Goal: Communication & Community: Ask a question

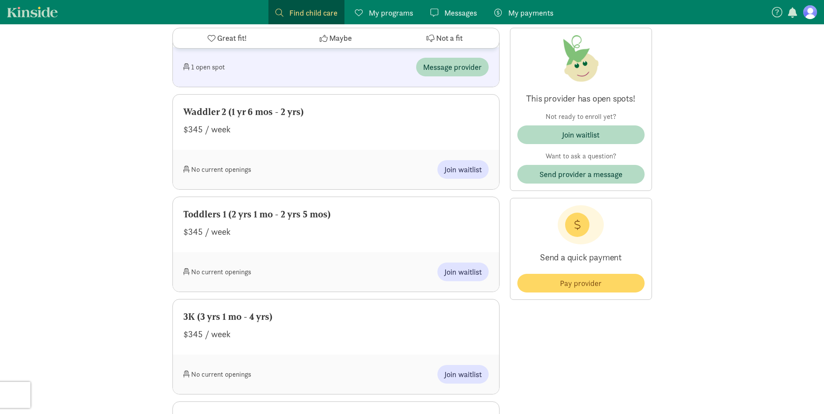
scroll to position [1129, 0]
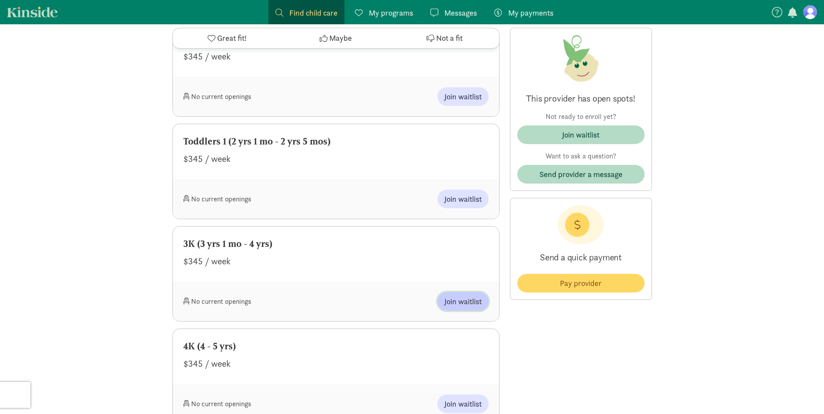
click at [459, 307] on span "Join waitlist" at bounding box center [462, 302] width 37 height 12
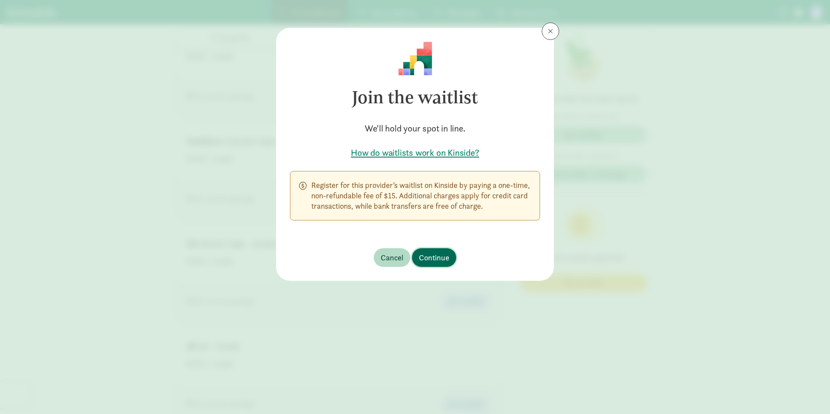
click at [441, 260] on span "Continue" at bounding box center [434, 258] width 30 height 12
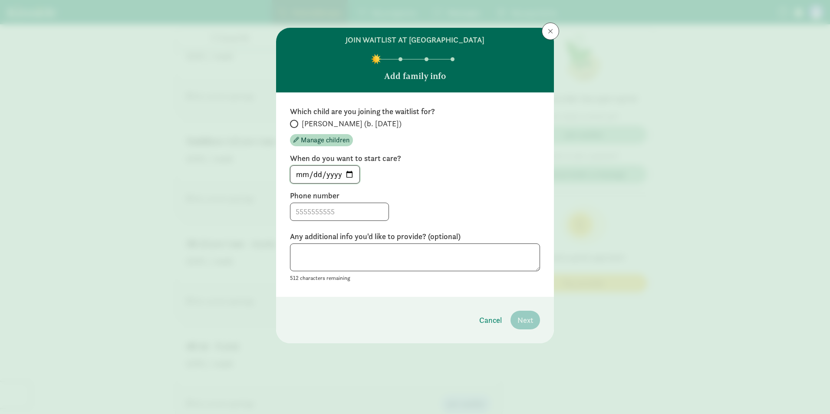
click at [351, 174] on input "2025-08-22" at bounding box center [324, 174] width 69 height 17
type input "2025-09-02"
click at [341, 206] on input at bounding box center [339, 211] width 98 height 17
type input "6087924446"
click at [475, 271] on textarea at bounding box center [415, 258] width 250 height 28
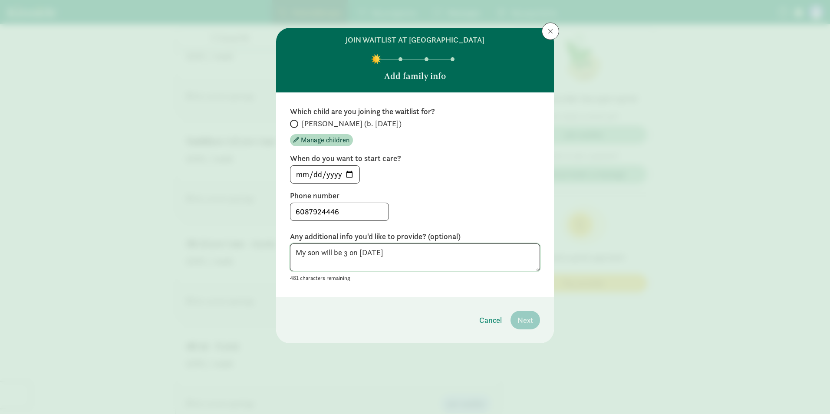
type textarea "My son will be 3 on sept. 30th"
click at [440, 141] on div "Orlie (b. September 2022) Manage children" at bounding box center [415, 133] width 250 height 28
click at [336, 121] on span "Orlie (b. September 2022)" at bounding box center [352, 124] width 100 height 10
click at [296, 121] on input "Orlie (b. September 2022)" at bounding box center [293, 124] width 6 height 6
radio input "true"
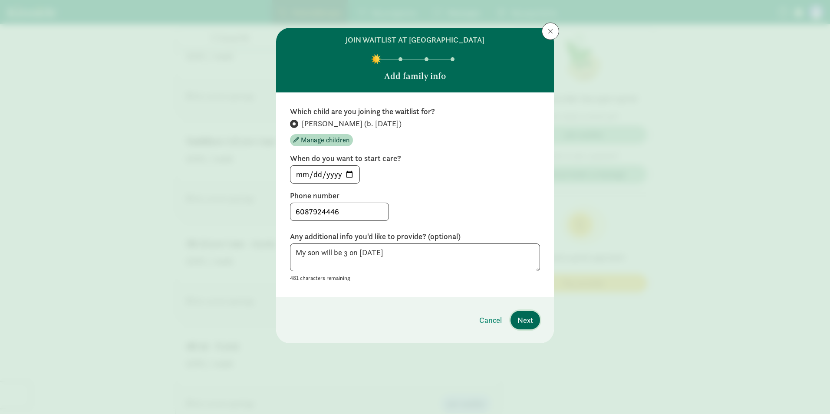
click at [521, 314] on button "Next" at bounding box center [526, 320] width 30 height 19
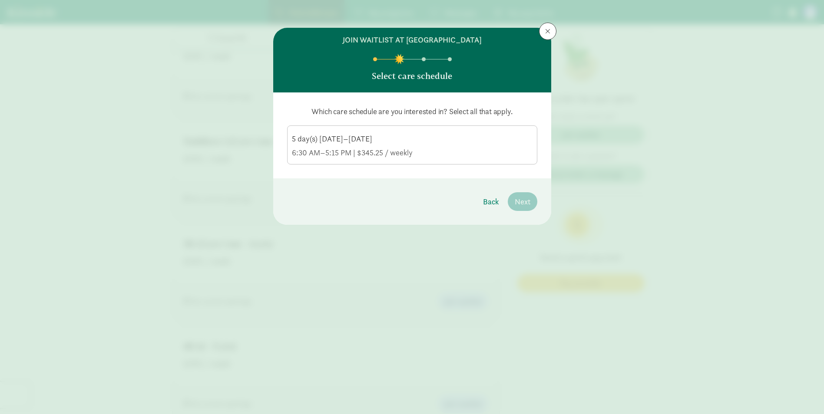
click at [474, 161] on label "5 day(s) Monday–Friday 6:30 AM–5:15 PM | $345.25 / weekly" at bounding box center [411, 144] width 249 height 36
click at [0, 0] on input "5 day(s) Monday–Friday 6:30 AM–5:15 PM | $345.25 / weekly" at bounding box center [0, 0] width 0 height 0
click at [470, 152] on div "6:30 AM–5:15 PM | $345.25 / weekly" at bounding box center [412, 153] width 241 height 10
click at [0, 0] on input "5 day(s) Monday–Friday 6:30 AM–5:15 PM | $345.25 / weekly" at bounding box center [0, 0] width 0 height 0
click at [474, 148] on div "5 day(s) Monday–Friday" at bounding box center [412, 153] width 241 height 10
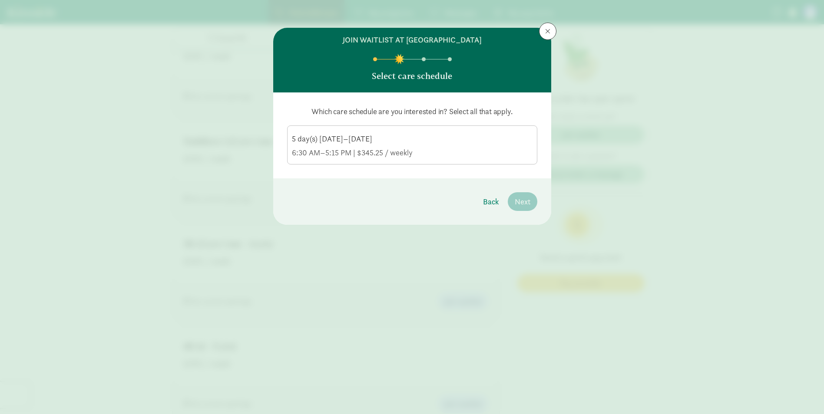
click at [0, 0] on input "5 day(s) Monday–Friday 6:30 AM–5:15 PM | $345.25 / weekly" at bounding box center [0, 0] width 0 height 0
click at [516, 198] on span "Next" at bounding box center [523, 202] width 16 height 12
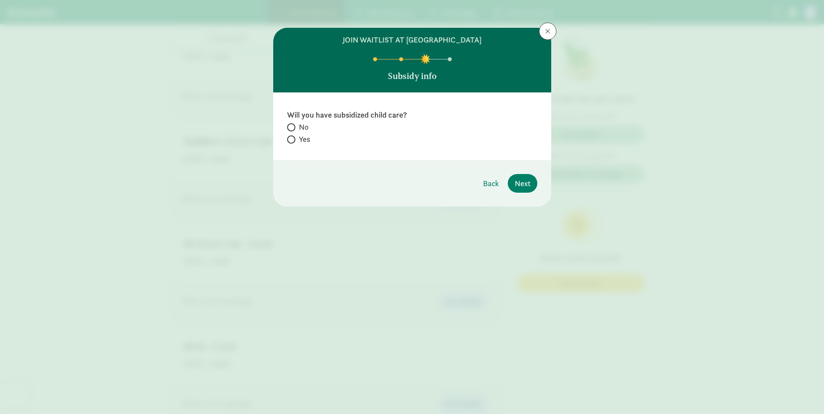
click at [306, 139] on span "Yes" at bounding box center [304, 139] width 11 height 10
click at [293, 139] on input "Yes" at bounding box center [290, 140] width 6 height 6
radio input "true"
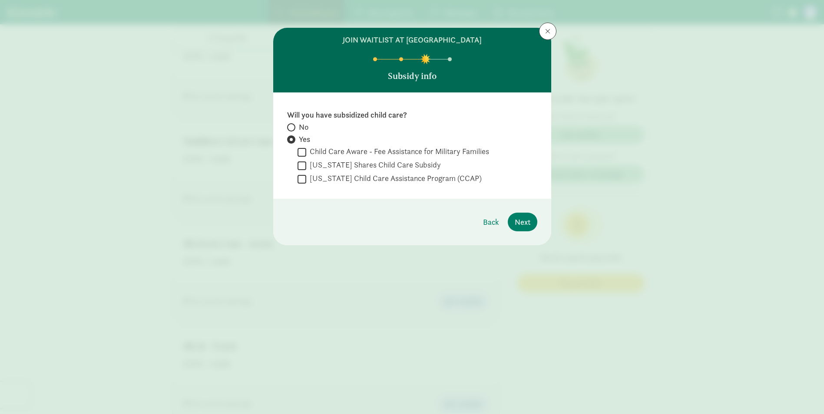
click at [290, 123] on span at bounding box center [291, 127] width 8 height 8
click at [290, 125] on input "No" at bounding box center [290, 128] width 6 height 6
radio input "true"
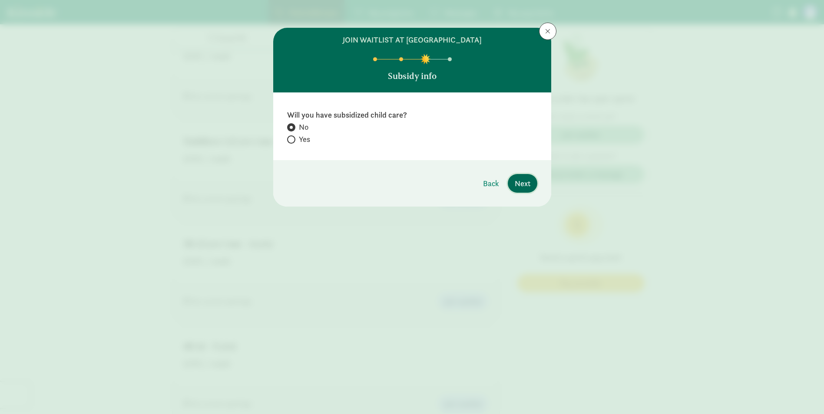
click at [533, 188] on button "Next" at bounding box center [523, 183] width 30 height 19
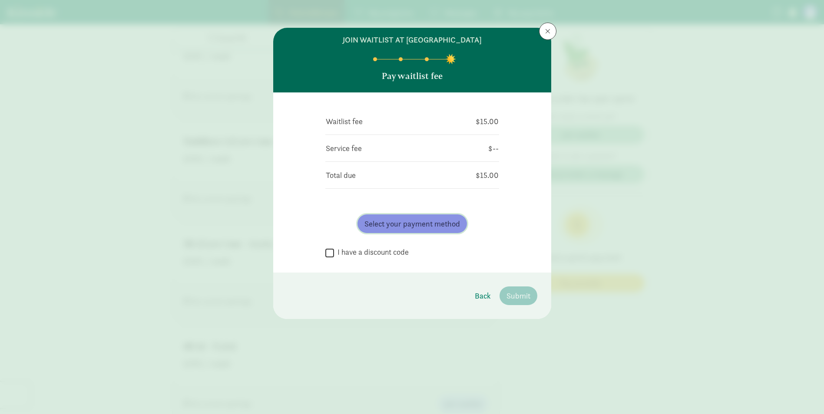
click at [424, 222] on span "Select your payment method" at bounding box center [412, 224] width 96 height 12
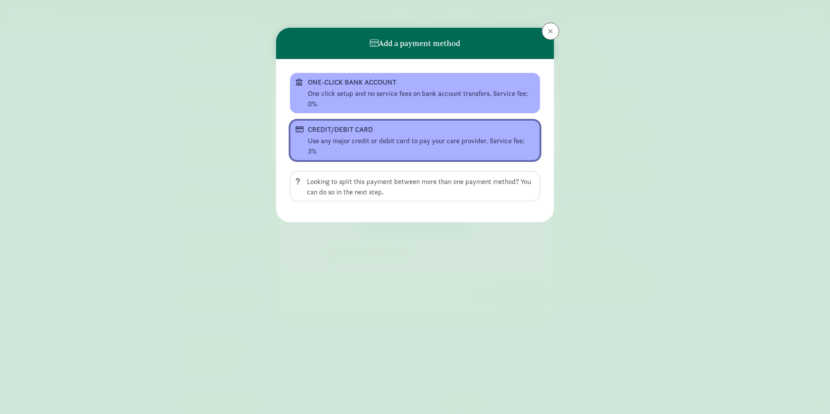
click at [399, 133] on div "CREDIT/DEBIT CARD" at bounding box center [414, 130] width 213 height 10
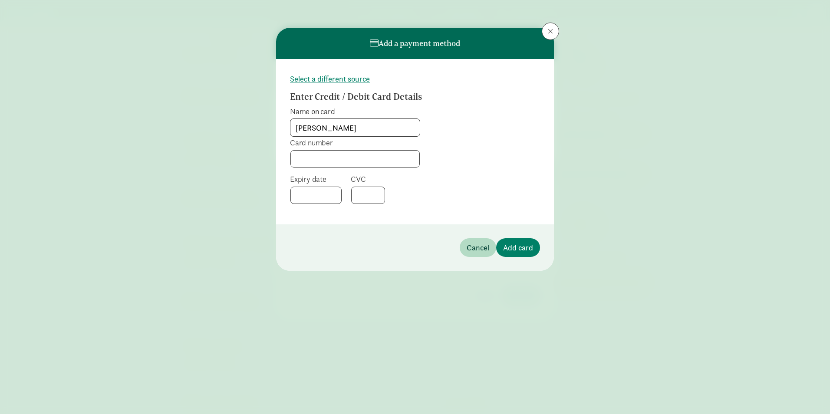
type input "Abby Thompson"
click at [336, 213] on div "Select a different source Enter Credit / Debit Card Details Name on card Abby T…" at bounding box center [415, 141] width 278 height 165
click at [512, 248] on span "Add card" at bounding box center [518, 248] width 30 height 12
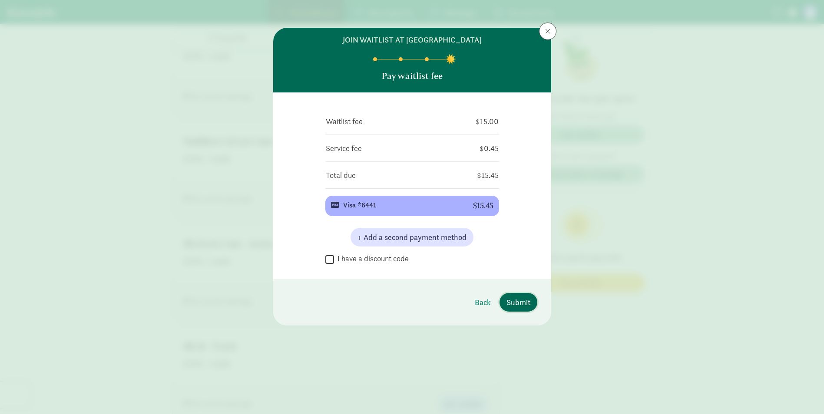
click at [515, 299] on span "Submit" at bounding box center [518, 303] width 24 height 12
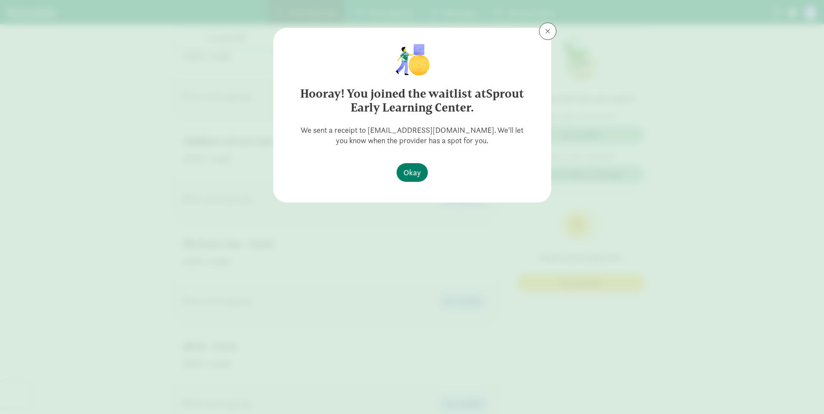
click at [410, 183] on footer "Okay" at bounding box center [412, 179] width 59 height 33
click at [410, 180] on button "Okay" at bounding box center [411, 172] width 31 height 19
click at [395, 166] on footer "Okay" at bounding box center [412, 179] width 59 height 33
click at [401, 166] on button "Okay" at bounding box center [411, 172] width 31 height 19
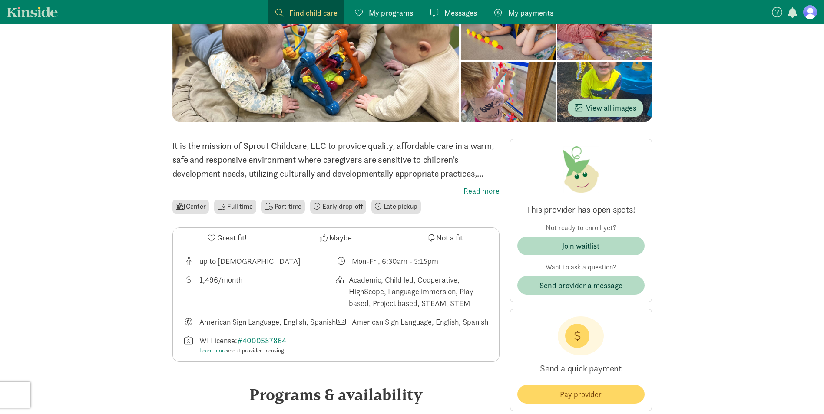
scroll to position [0, 0]
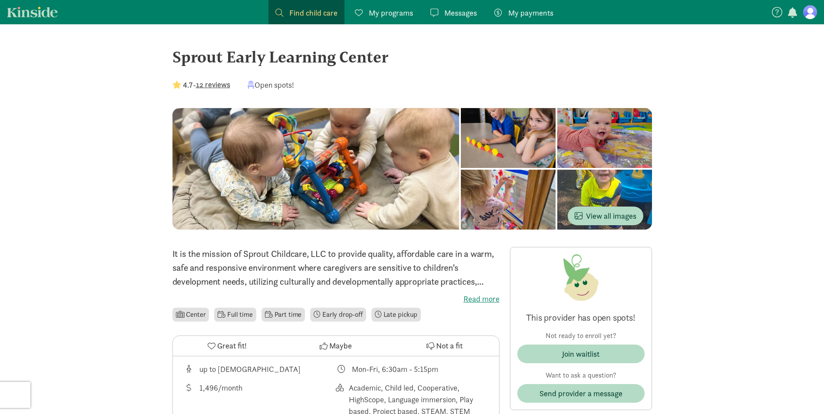
click at [297, 314] on li "Part time" at bounding box center [282, 315] width 43 height 14
click at [381, 16] on span "My programs" at bounding box center [391, 13] width 44 height 12
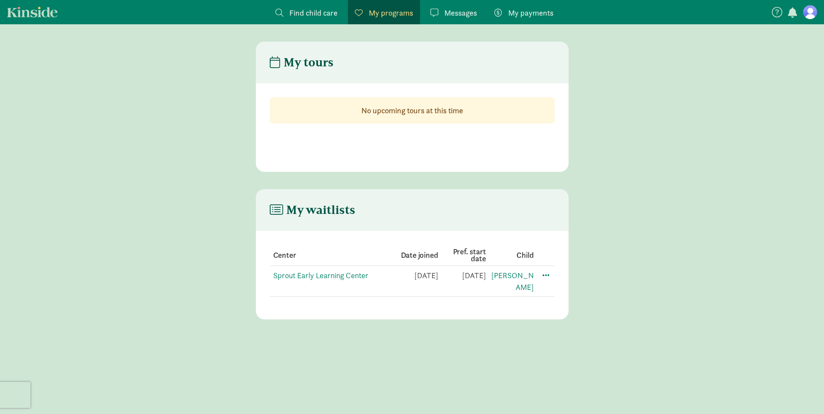
click at [37, 7] on link "Kinside" at bounding box center [32, 12] width 51 height 11
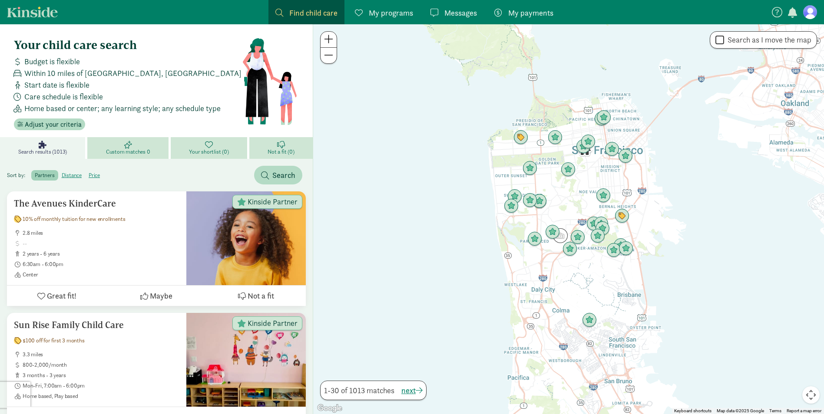
click at [414, 17] on link "My programs Programs" at bounding box center [384, 12] width 72 height 24
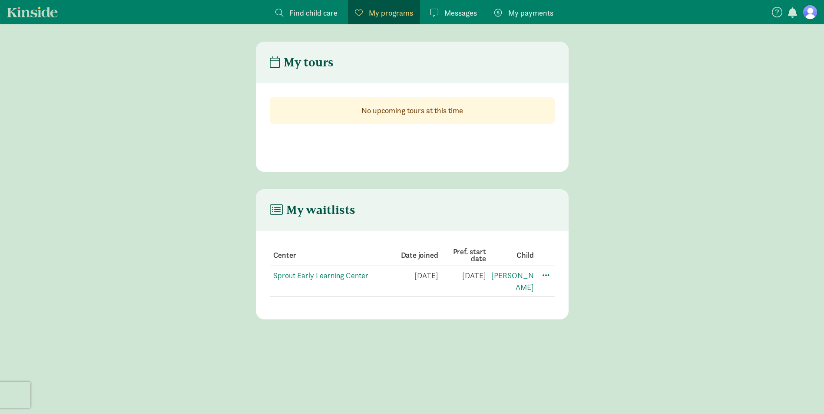
click at [805, 12] on figure at bounding box center [810, 12] width 14 height 14
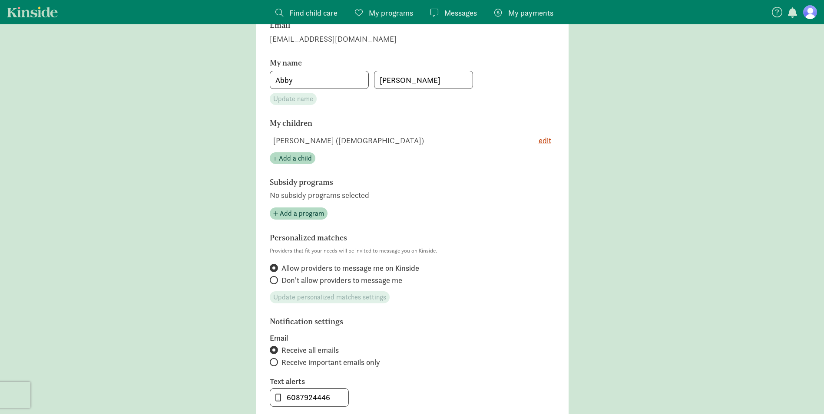
scroll to position [261, 0]
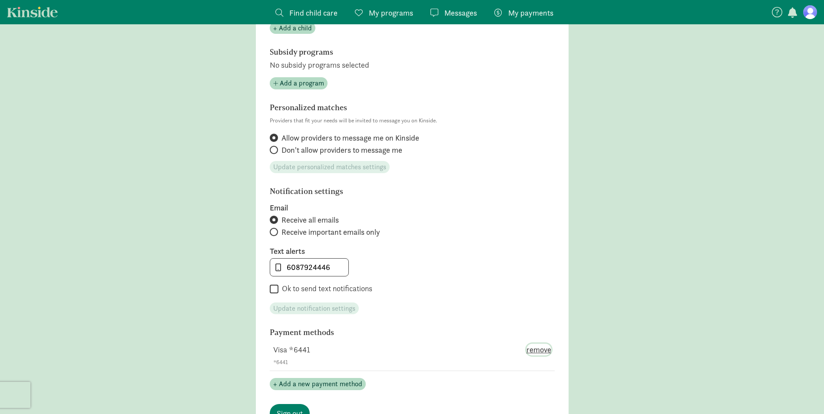
click at [537, 353] on span "remove" at bounding box center [538, 350] width 25 height 12
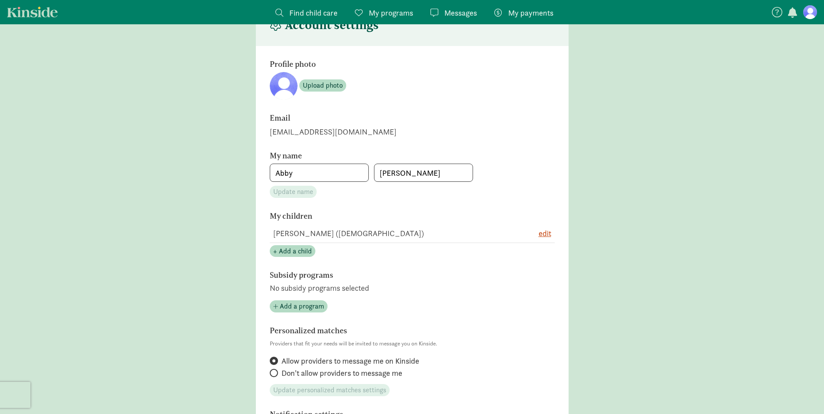
scroll to position [0, 0]
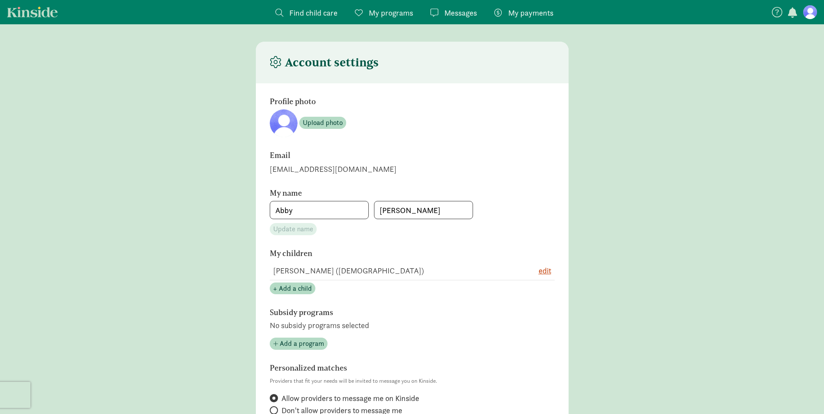
click at [19, 23] on nav "Find child care Find My programs Programs Messages Messages My payments Pay" at bounding box center [412, 12] width 824 height 24
click at [18, 17] on nav "Find child care Find My programs Programs Messages Messages My payments Pay" at bounding box center [412, 12] width 824 height 24
click at [26, 7] on link "Kinside" at bounding box center [32, 12] width 51 height 11
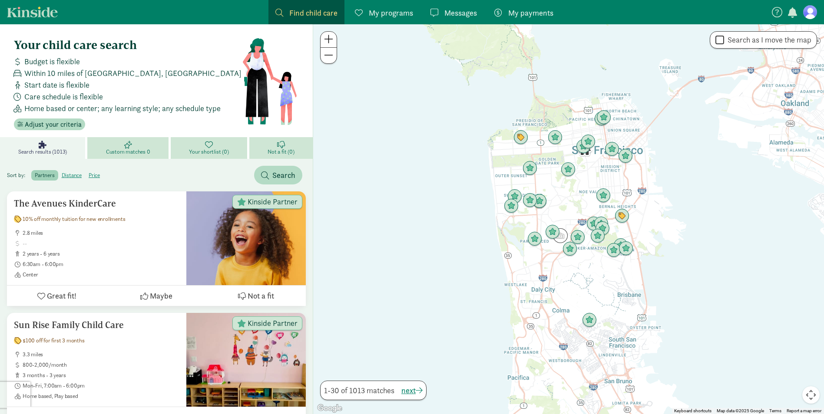
click at [26, 13] on link "Kinside" at bounding box center [32, 12] width 51 height 11
click at [557, 13] on link "My payments Pay" at bounding box center [523, 12] width 73 height 24
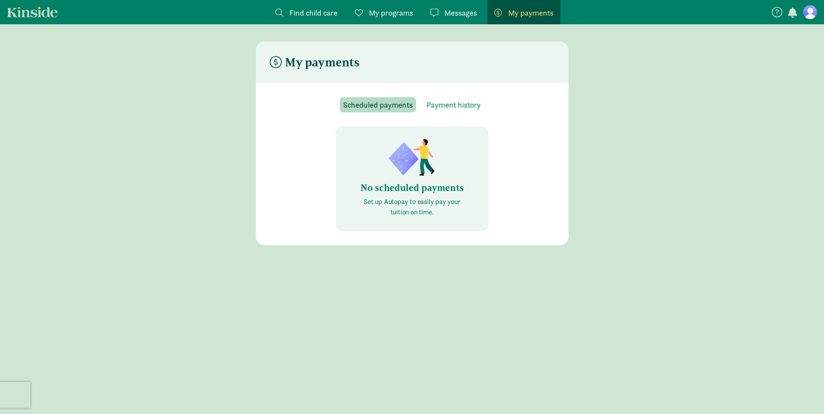
click at [437, 8] on div "Messages Messages" at bounding box center [453, 13] width 46 height 12
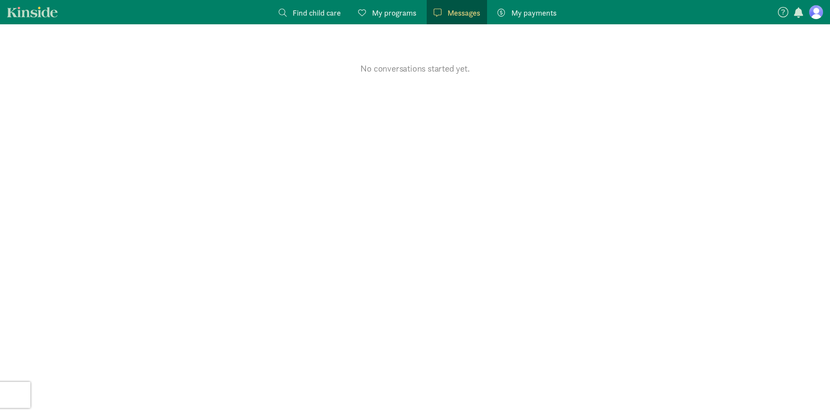
click at [392, 7] on span "My programs" at bounding box center [394, 13] width 44 height 12
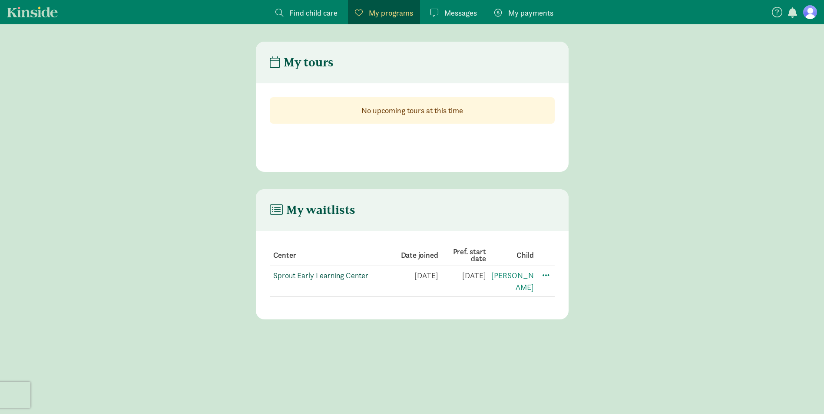
click at [327, 273] on link "Sprout Early Learning Center" at bounding box center [320, 276] width 95 height 10
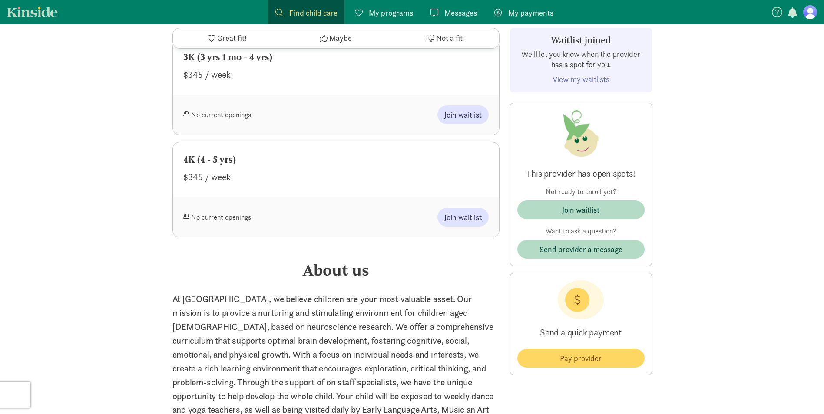
scroll to position [1389, 0]
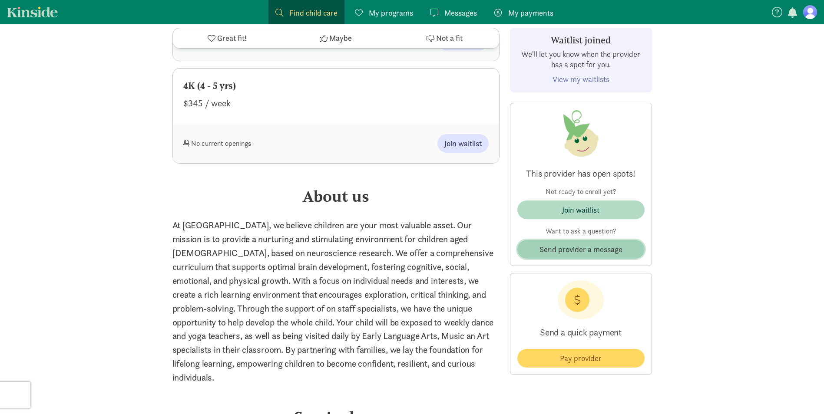
click at [606, 248] on span "Send provider a message" at bounding box center [580, 250] width 83 height 12
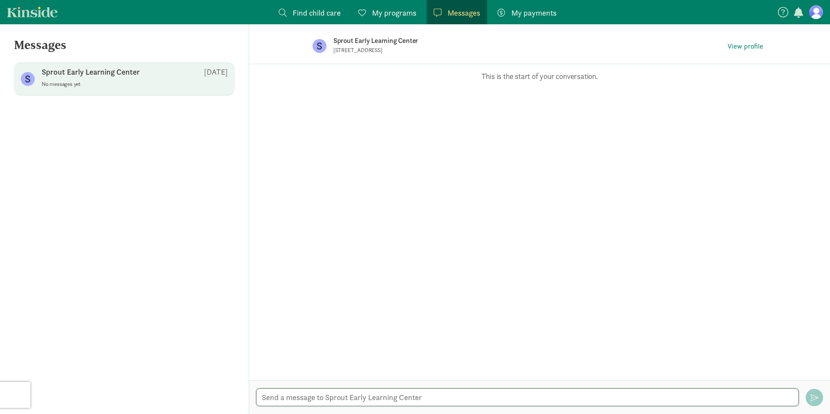
click at [402, 392] on textarea at bounding box center [527, 398] width 543 height 18
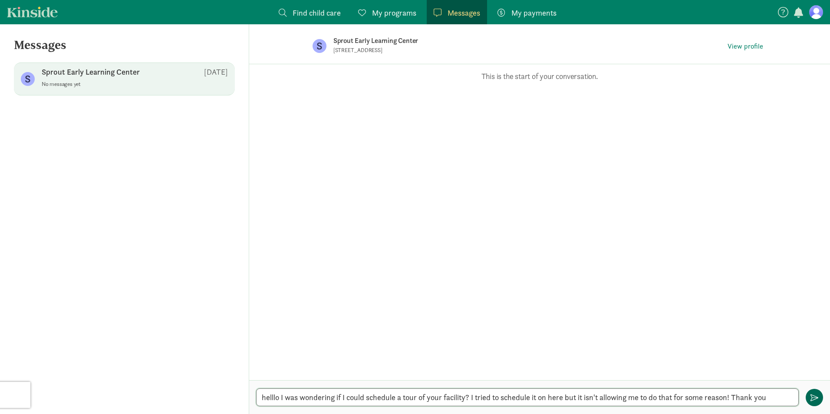
type textarea "helllo I was wondering if I could schedule a tour of your facility? I tried to …"
click at [813, 397] on span "button" at bounding box center [815, 398] width 8 height 8
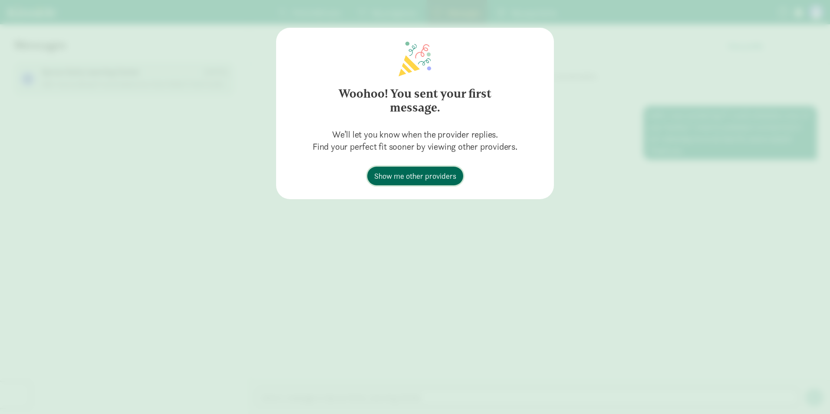
click at [430, 183] on link "Show me other providers" at bounding box center [415, 176] width 96 height 19
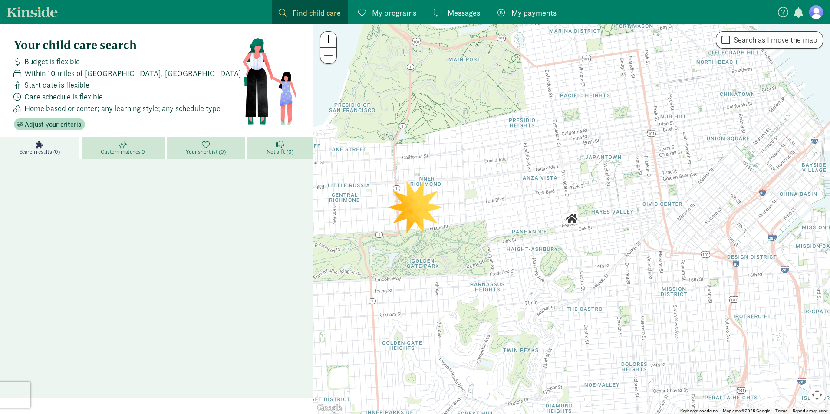
click at [59, 13] on nav "Find child care Find My programs Programs Messages Messages My payments Pay" at bounding box center [415, 12] width 830 height 24
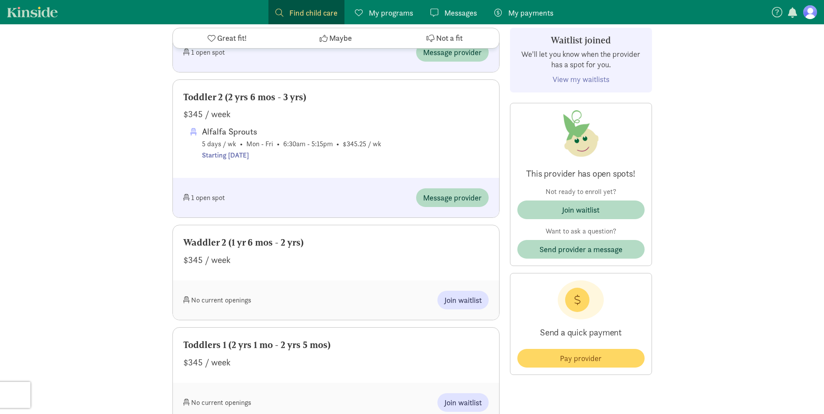
scroll to position [912, 0]
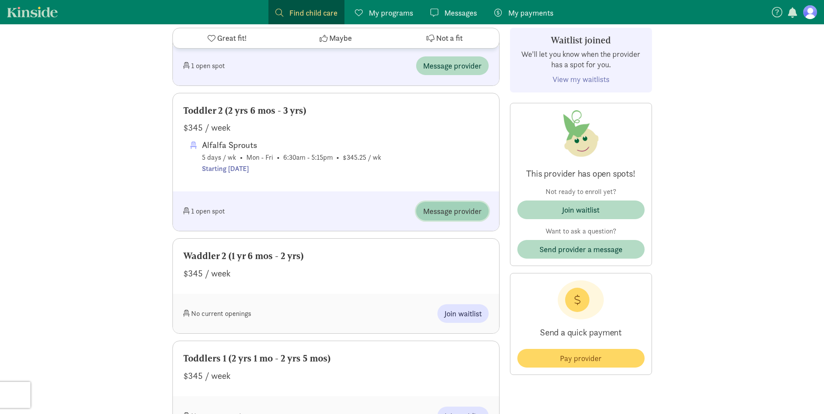
click at [465, 217] on span "Message provider" at bounding box center [452, 211] width 59 height 12
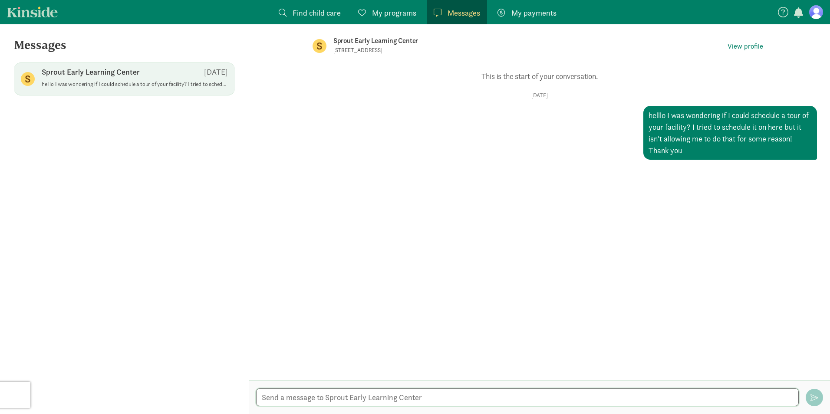
click at [452, 391] on textarea at bounding box center [527, 398] width 543 height 18
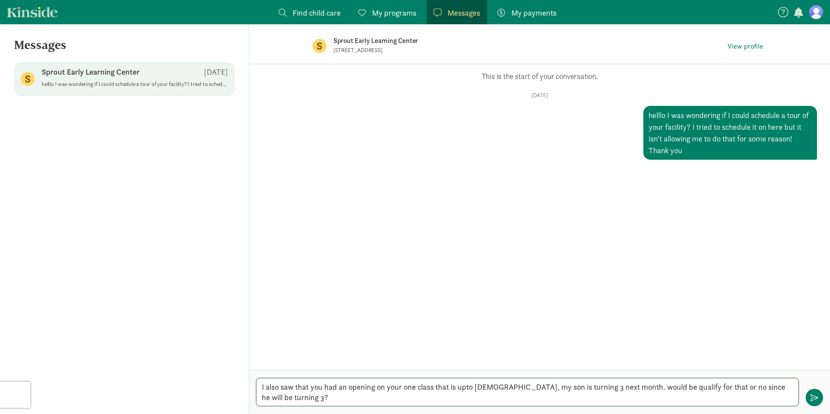
type textarea "I also saw that you had an opening on your one class that is upto [DEMOGRAPHIC_…"
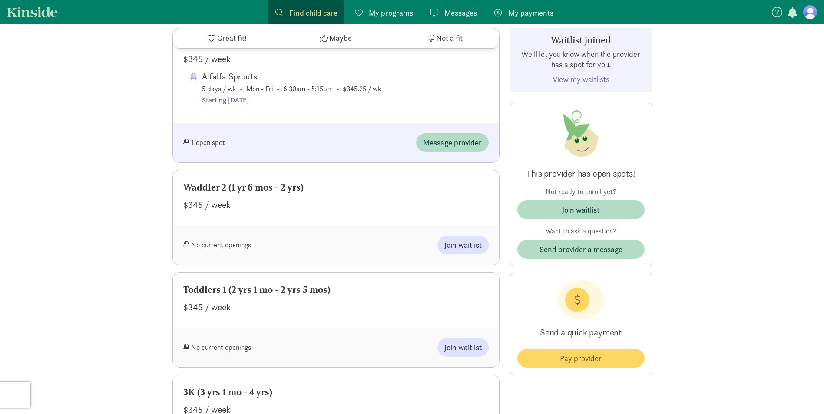
scroll to position [965, 0]
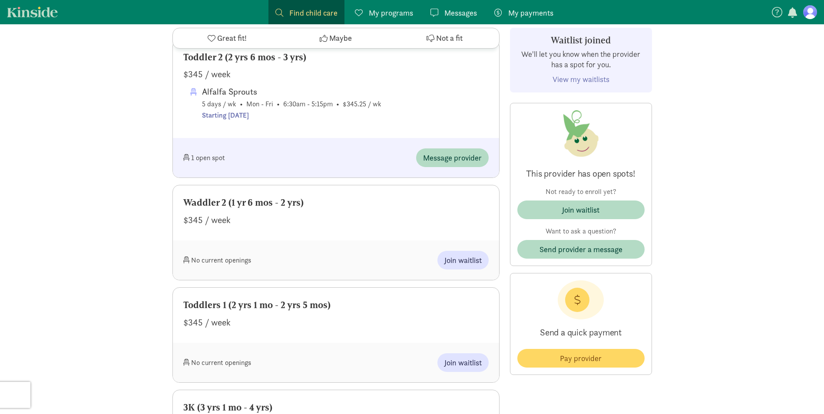
click at [437, 15] on span at bounding box center [434, 13] width 8 height 8
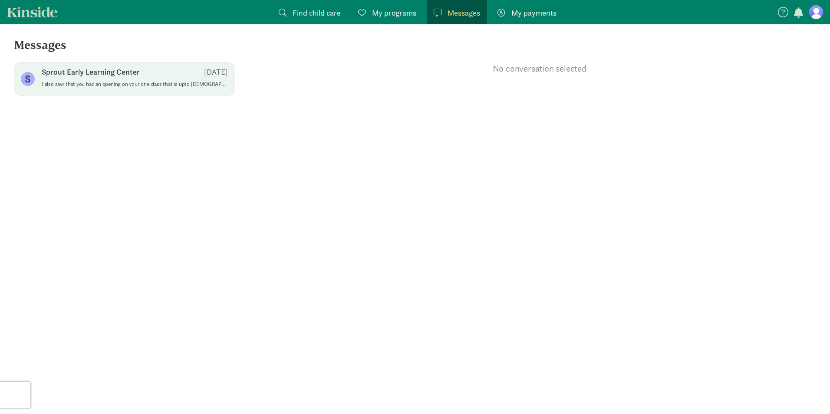
click at [147, 78] on div "Sprout Early Learning Center Aug 22" at bounding box center [135, 74] width 186 height 14
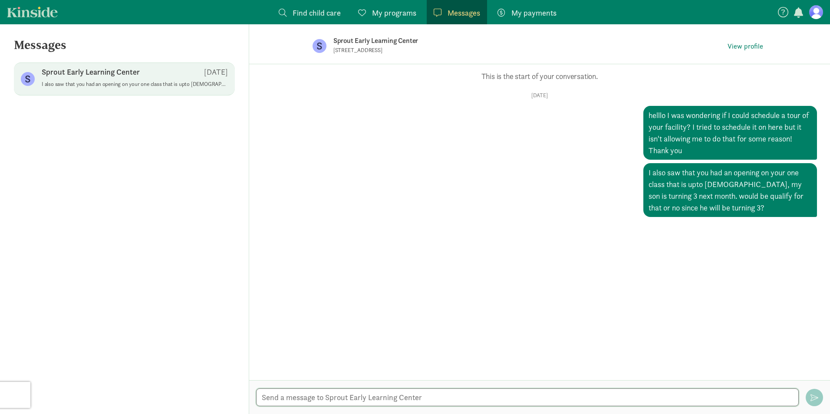
click at [501, 393] on textarea at bounding box center [527, 398] width 543 height 18
type textarea "I"
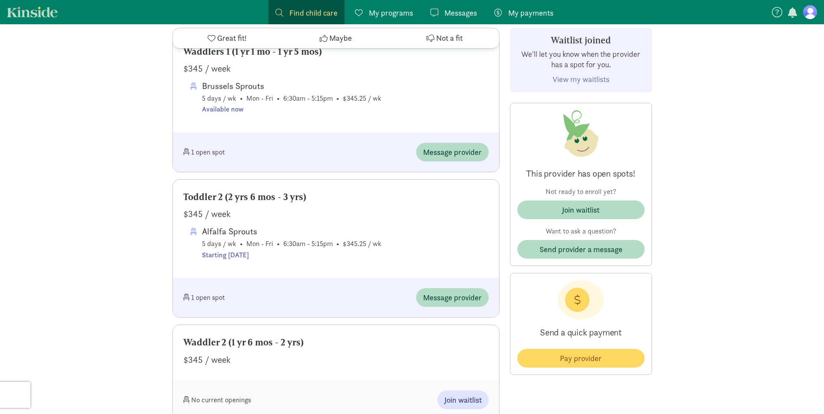
scroll to position [922, 0]
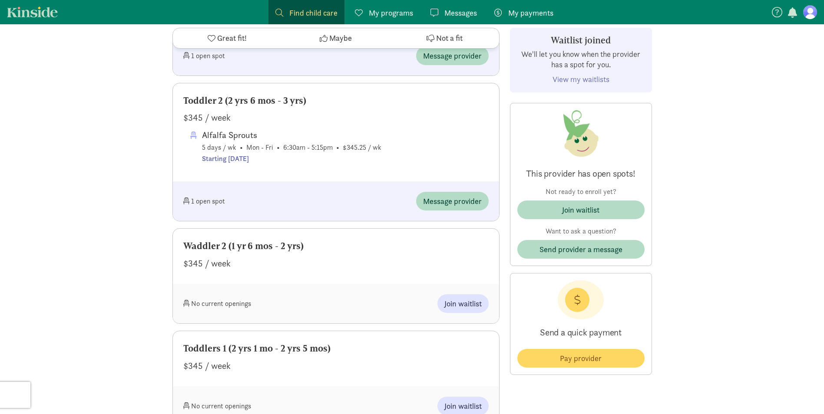
click at [217, 211] on div "1 open spot" at bounding box center [259, 201] width 153 height 19
click at [467, 211] on button "Message provider" at bounding box center [452, 201] width 73 height 19
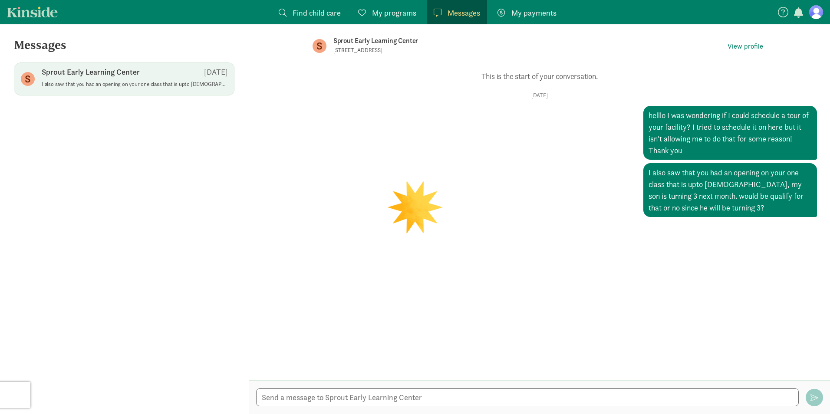
click at [419, 253] on div "Opps, something went wrong :( Retry This is the start of your conversation. Fri…" at bounding box center [539, 222] width 581 height 316
click at [482, 392] on textarea at bounding box center [527, 398] width 543 height 18
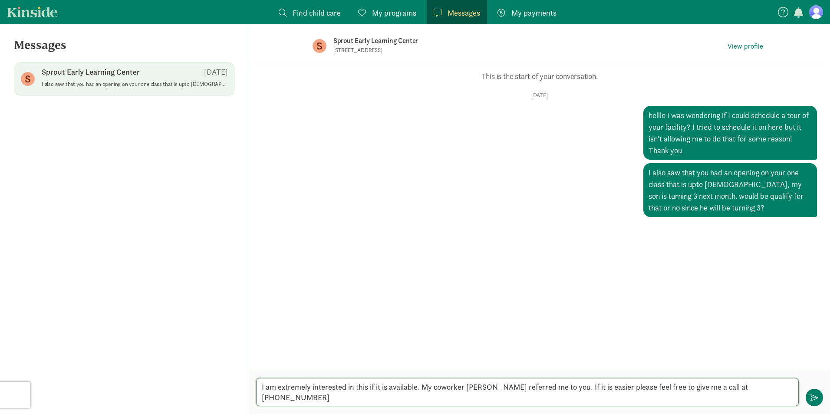
type textarea "I am extremely interested in this if it is available. My coworker [PERSON_NAME]…"
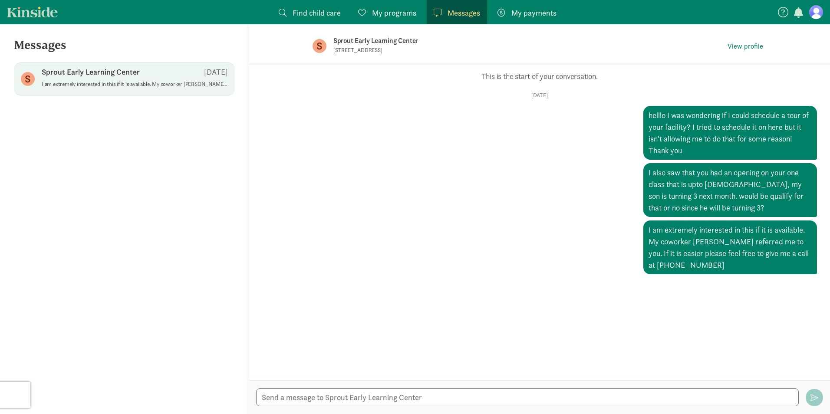
click at [316, 24] on div "S Sprout Early Learning Center 3652 East Ave S, La Crosse, WI 54601 View profile" at bounding box center [540, 45] width 482 height 43
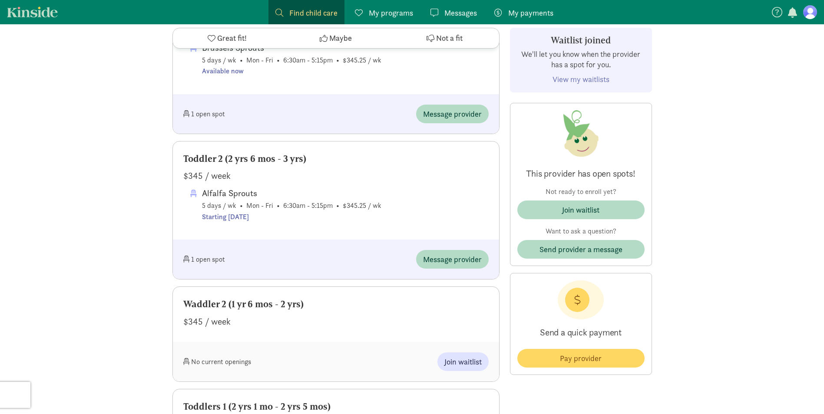
scroll to position [868, 0]
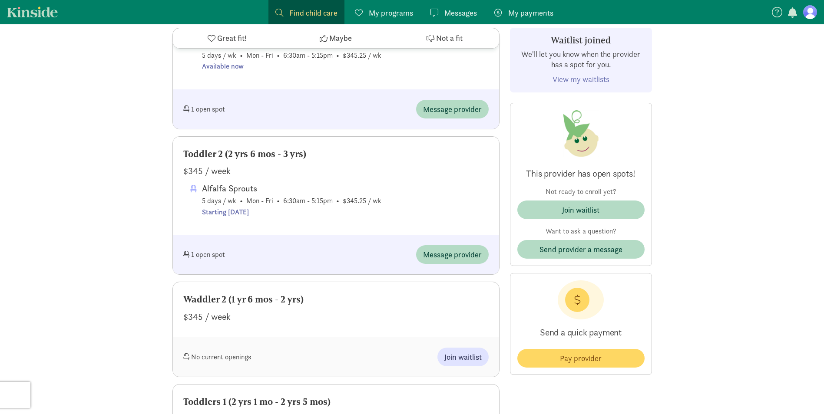
click at [461, 23] on link "Messages Messages" at bounding box center [453, 12] width 60 height 24
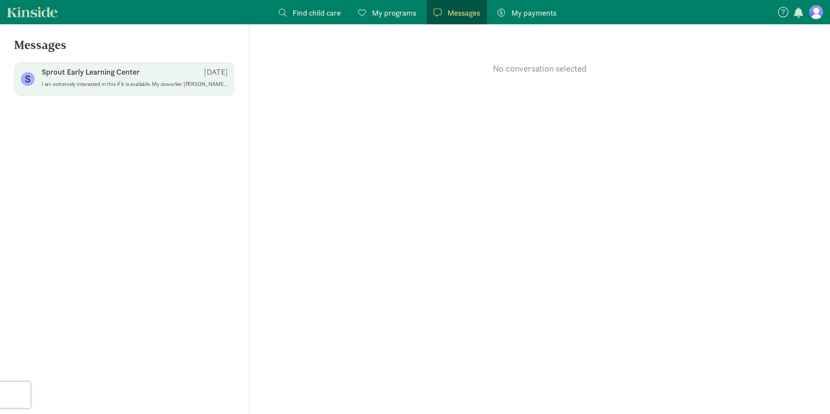
click at [137, 73] on p "Sprout Early Learning Center" at bounding box center [91, 72] width 98 height 10
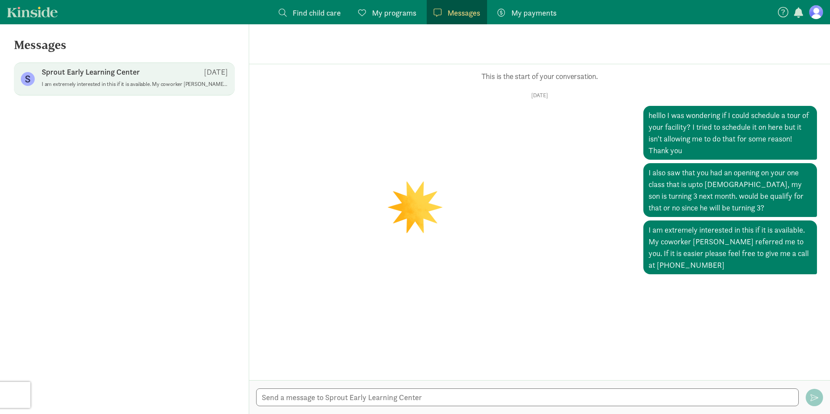
click at [515, 244] on div "[DATE] helllo I was wondering if I could schedule a tour of your facility? I tr…" at bounding box center [539, 183] width 555 height 182
click at [761, 48] on span "View profile" at bounding box center [746, 46] width 36 height 10
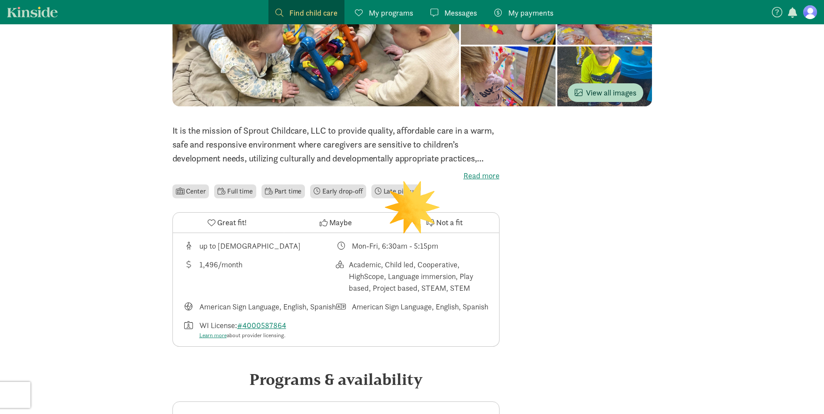
scroll to position [130, 0]
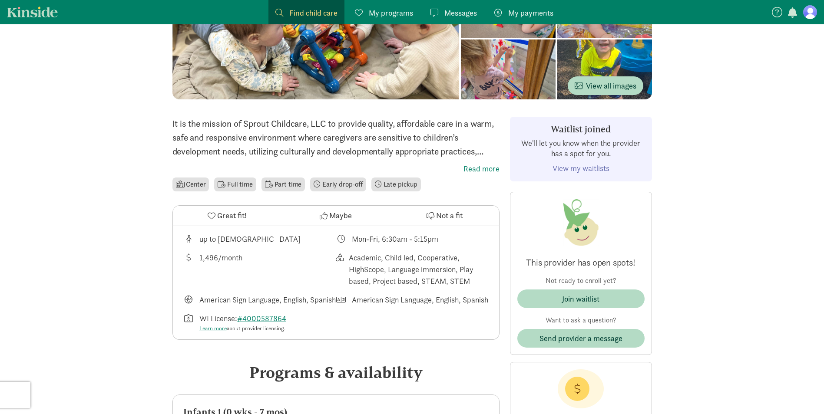
click at [603, 167] on link "View my waitlists" at bounding box center [580, 168] width 57 height 10
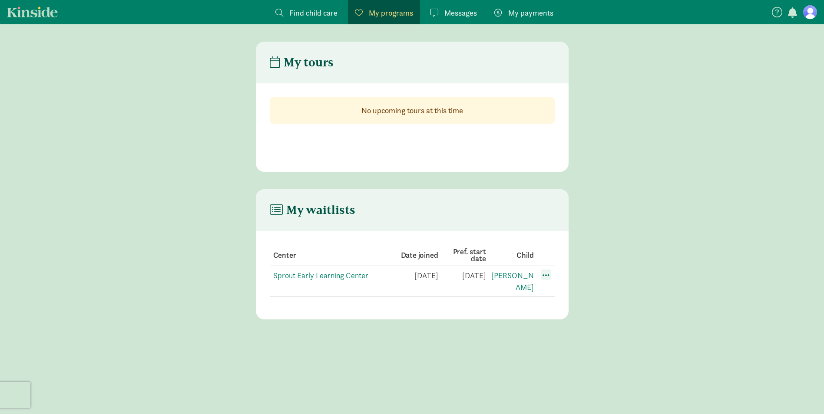
click at [545, 276] on span at bounding box center [546, 275] width 10 height 10
click at [584, 291] on div "Edit preferences" at bounding box center [576, 294] width 78 height 19
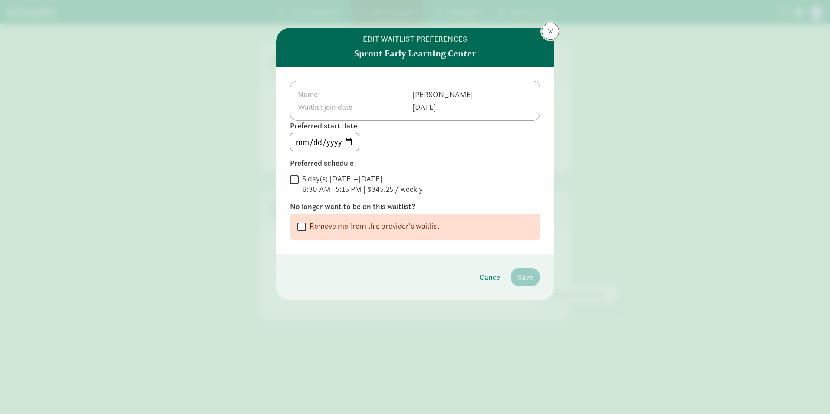
click at [555, 34] on button at bounding box center [550, 31] width 17 height 17
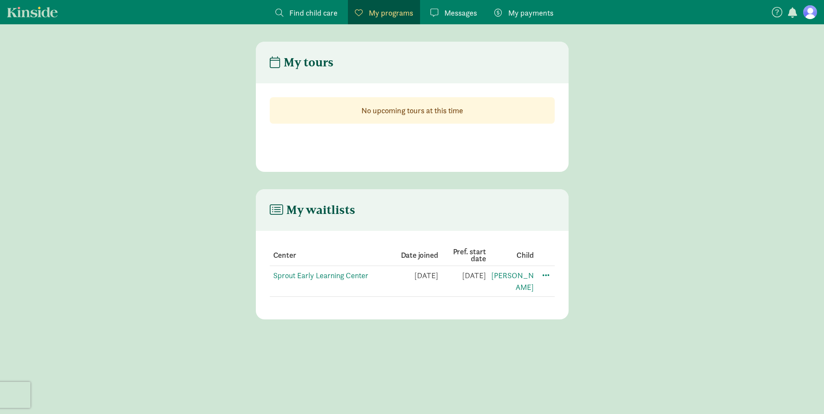
click at [469, 18] on span "Messages" at bounding box center [460, 13] width 33 height 12
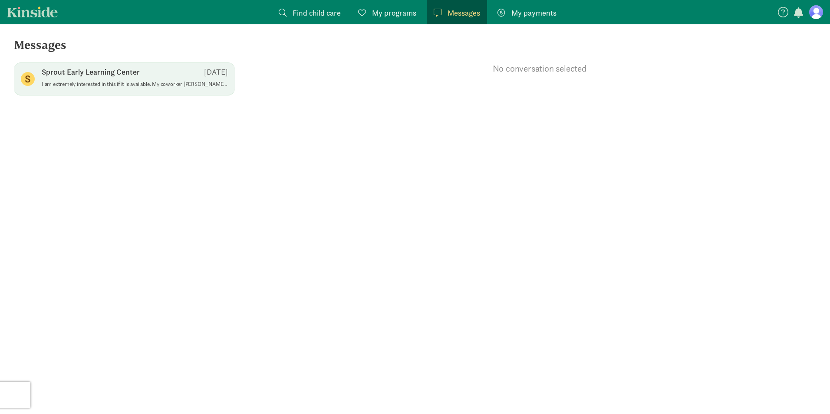
click at [130, 71] on p "Sprout Early Learning Center" at bounding box center [91, 72] width 98 height 10
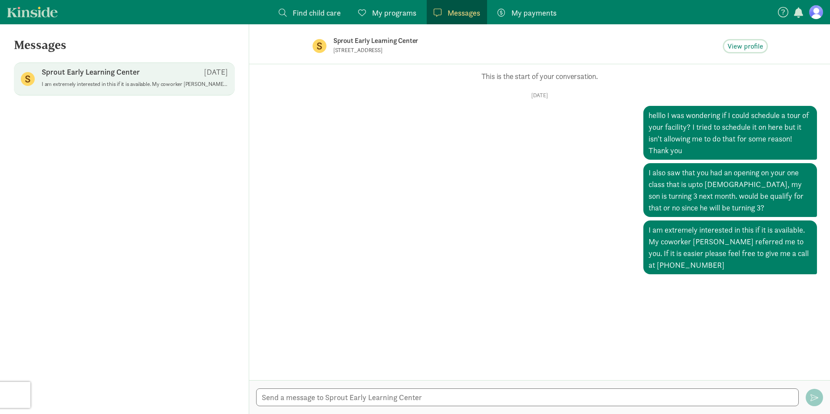
click at [763, 48] on button "View profile" at bounding box center [745, 46] width 43 height 12
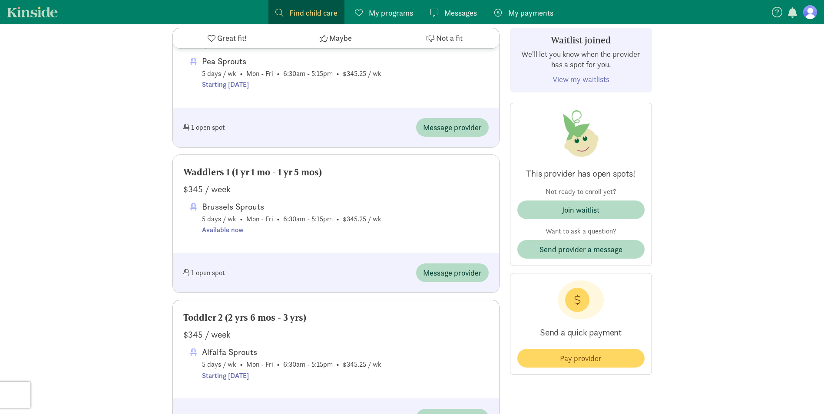
scroll to position [825, 0]
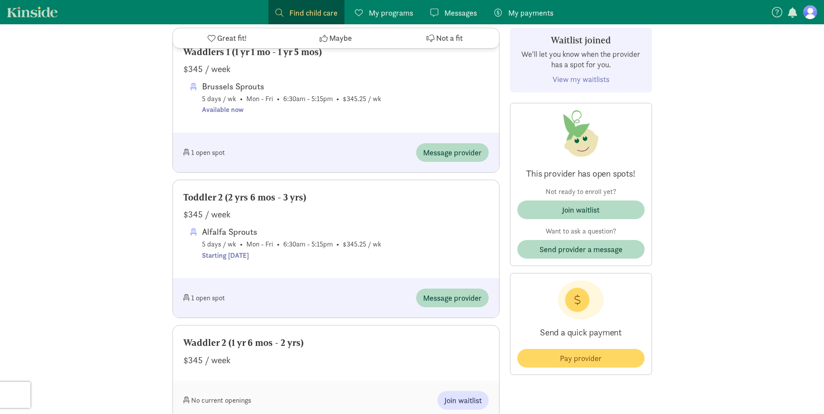
click at [476, 16] on span "Messages" at bounding box center [460, 13] width 33 height 12
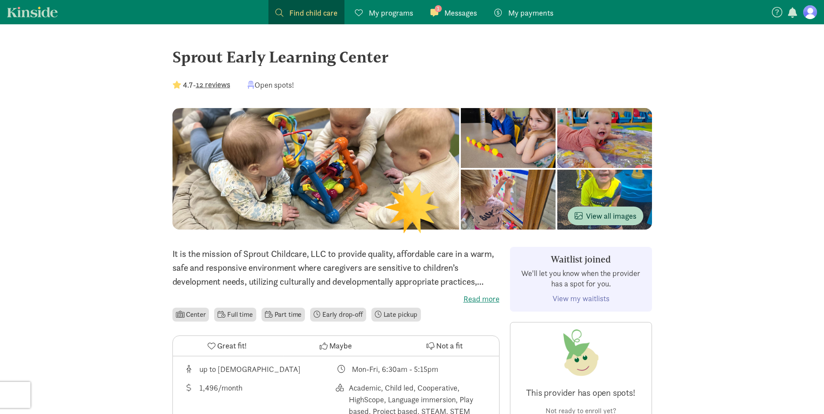
drag, startPoint x: 744, startPoint y: 205, endPoint x: 708, endPoint y: 181, distance: 43.8
click at [460, 16] on span "Messages" at bounding box center [460, 13] width 33 height 12
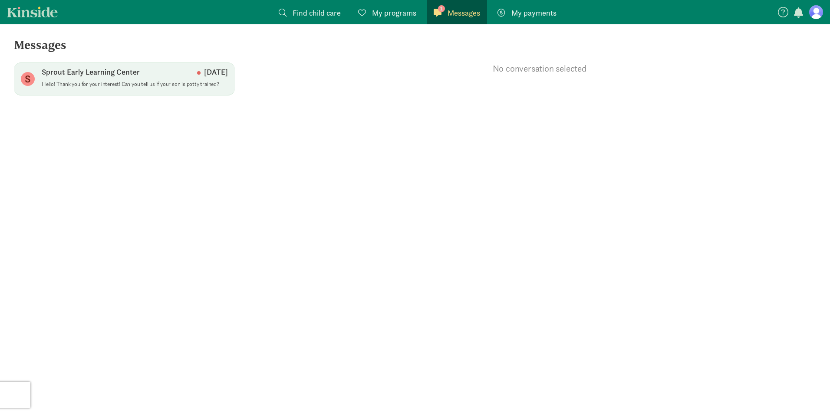
click at [119, 63] on div "S Sprout Early Learning Center [DATE] Hello! Thank you for your interest! Can y…" at bounding box center [124, 79] width 221 height 33
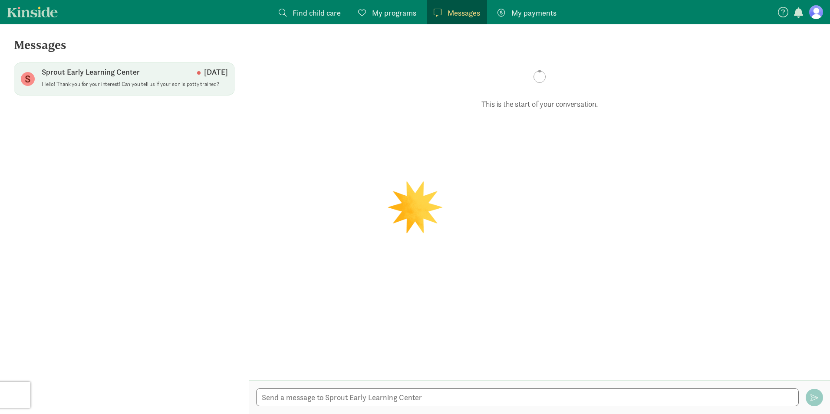
scroll to position [85, 0]
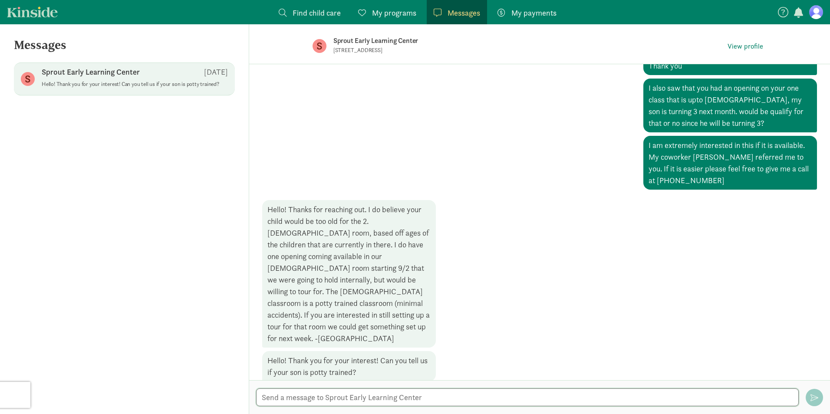
click at [483, 397] on textarea at bounding box center [527, 398] width 543 height 18
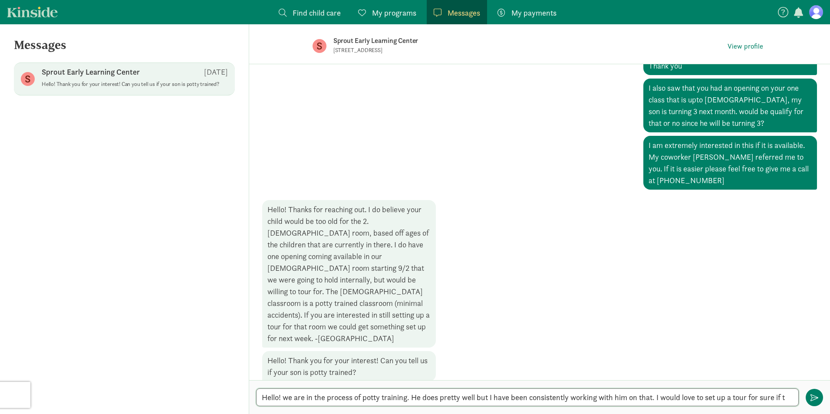
scroll to position [0, 0]
click at [653, 397] on textarea "Hello! we are in the process of potty training. He does pretty well but I have …" at bounding box center [527, 398] width 543 height 18
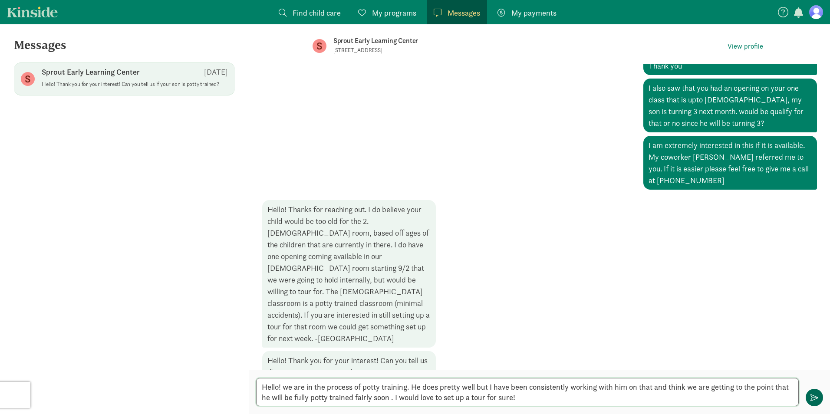
type textarea "Hello! we are in the process of potty training. He does pretty well but I have …"
click at [809, 403] on button "button" at bounding box center [814, 397] width 17 height 17
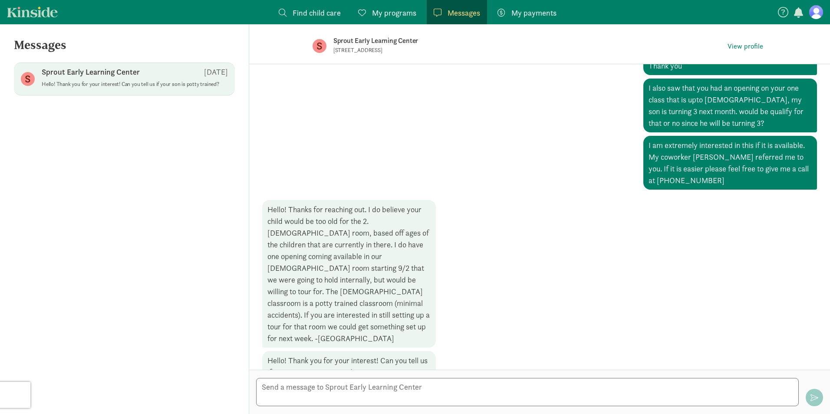
scroll to position [161, 0]
